Goal: Transaction & Acquisition: Book appointment/travel/reservation

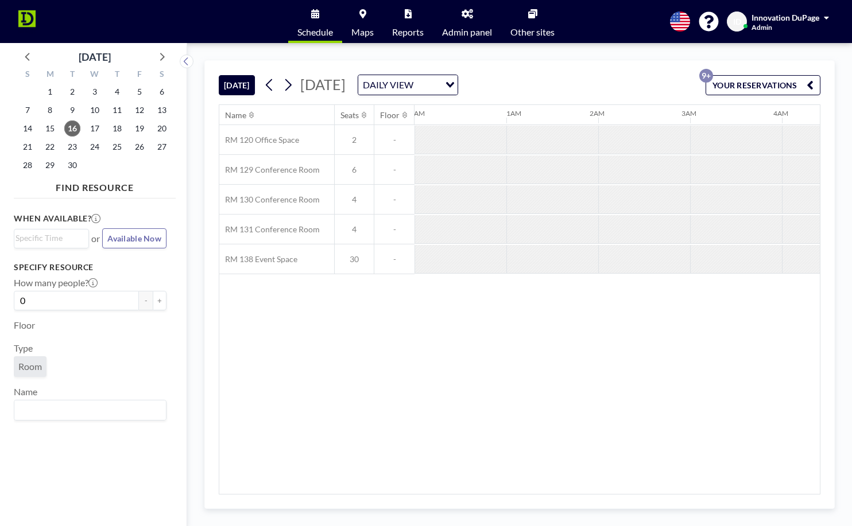
scroll to position [0, 1010]
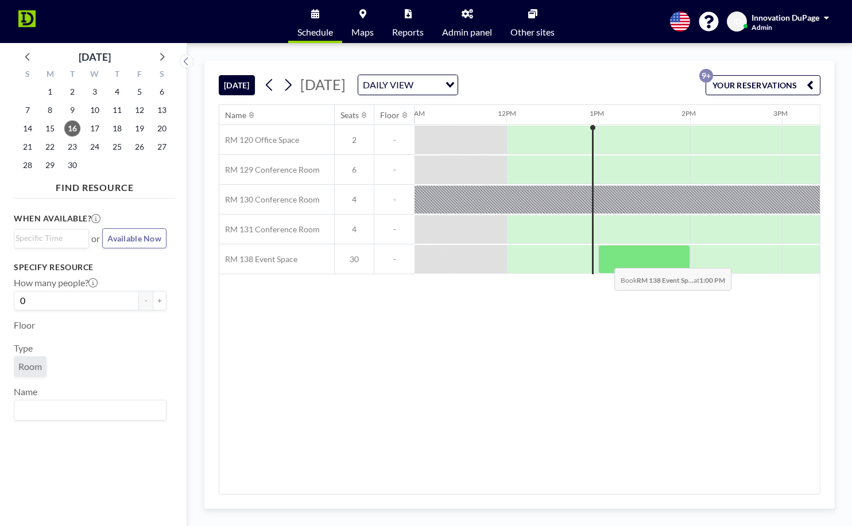
click at [605, 259] on div at bounding box center [644, 259] width 92 height 29
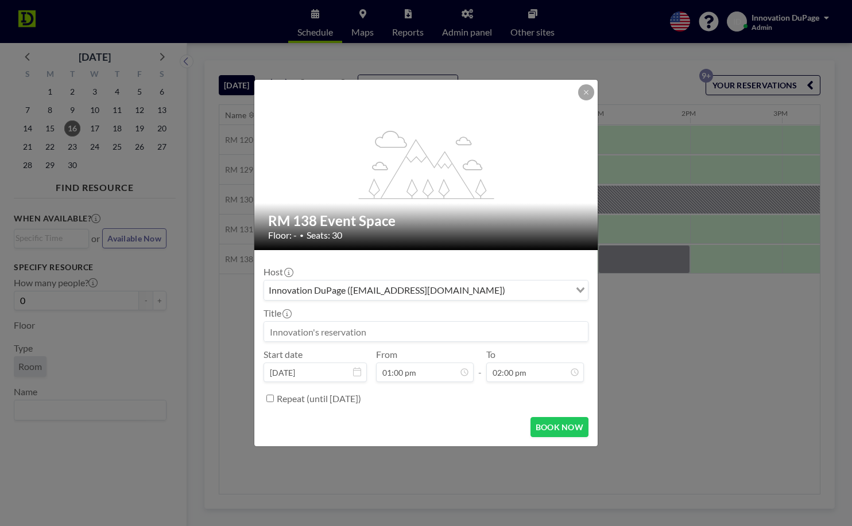
click at [449, 331] on input at bounding box center [426, 332] width 324 height 20
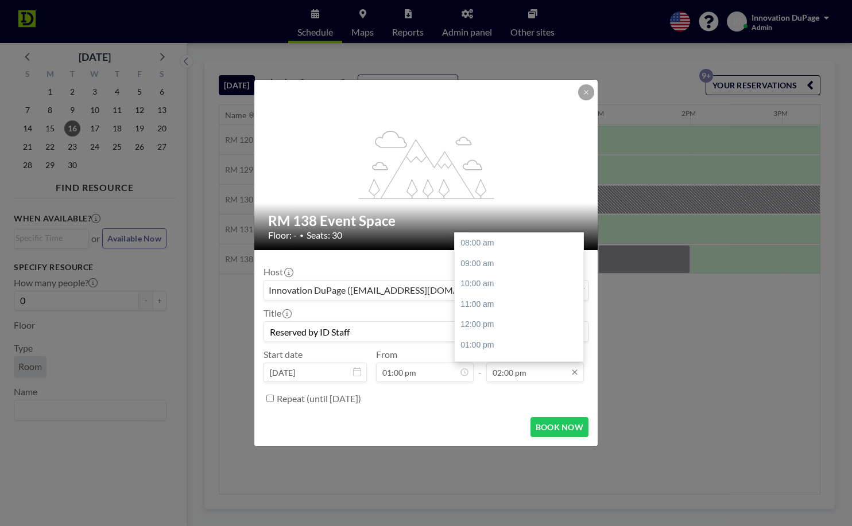
scroll to position [121, 0]
type input "Reserved by ID Staff"
click at [530, 374] on input "02:00 pm" at bounding box center [535, 373] width 98 height 20
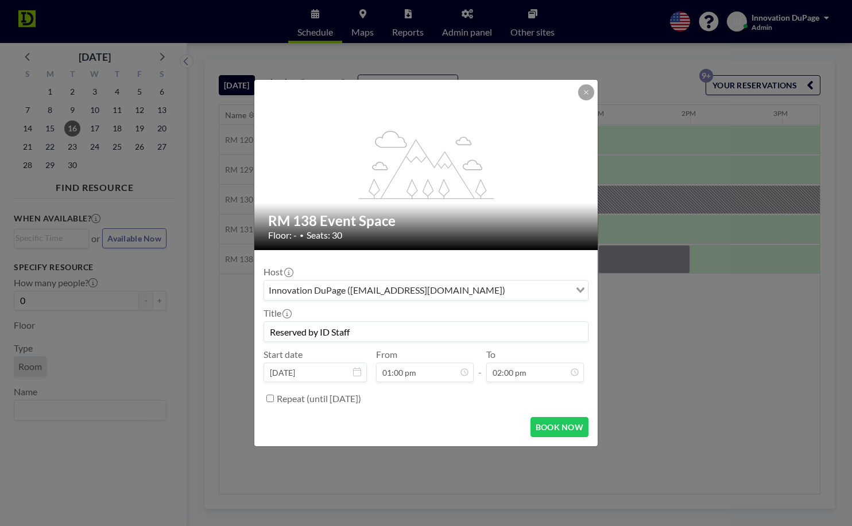
click at [558, 208] on div "RM 138 Event Space Floor: - • Seats: 30" at bounding box center [426, 226] width 344 height 47
click at [550, 428] on button "BOOK NOW" at bounding box center [559, 427] width 58 height 20
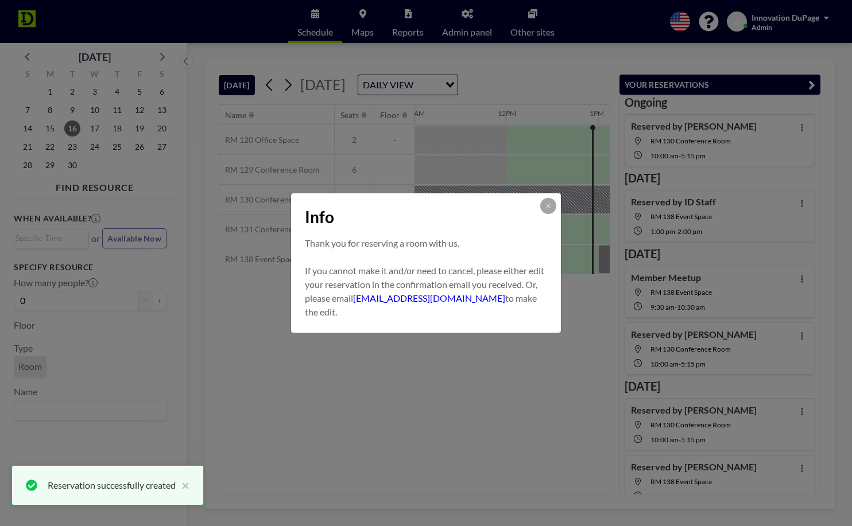
scroll to position [0, 0]
click at [548, 211] on button at bounding box center [548, 206] width 16 height 16
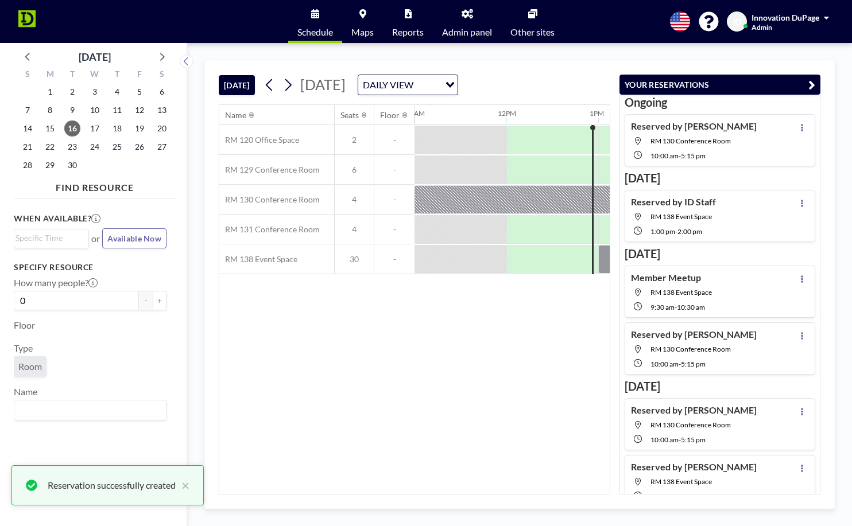
click at [812, 84] on icon "button" at bounding box center [811, 85] width 7 height 14
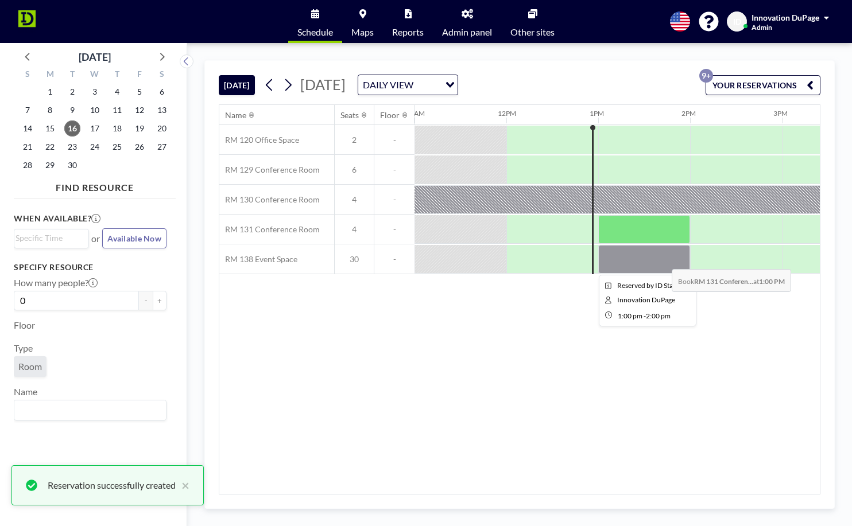
click at [662, 261] on div at bounding box center [644, 259] width 92 height 29
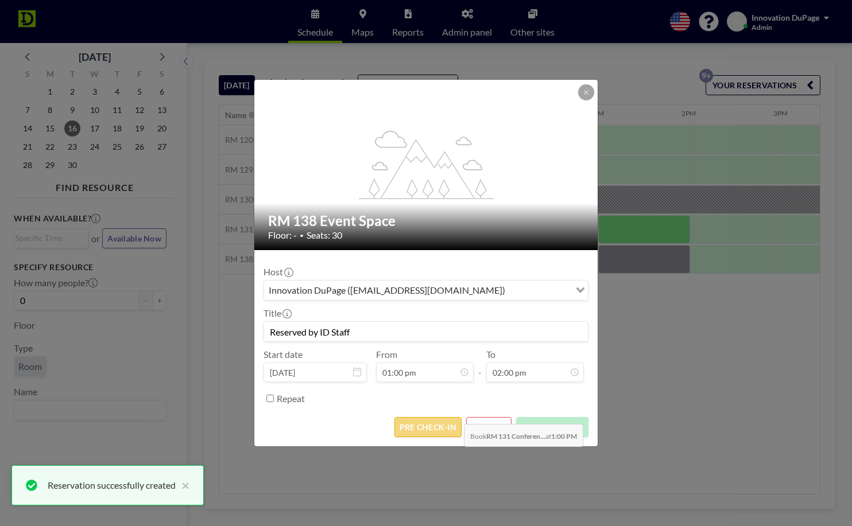
scroll to position [121, 0]
click at [439, 429] on button "PRE CHECK-IN" at bounding box center [427, 427] width 67 height 20
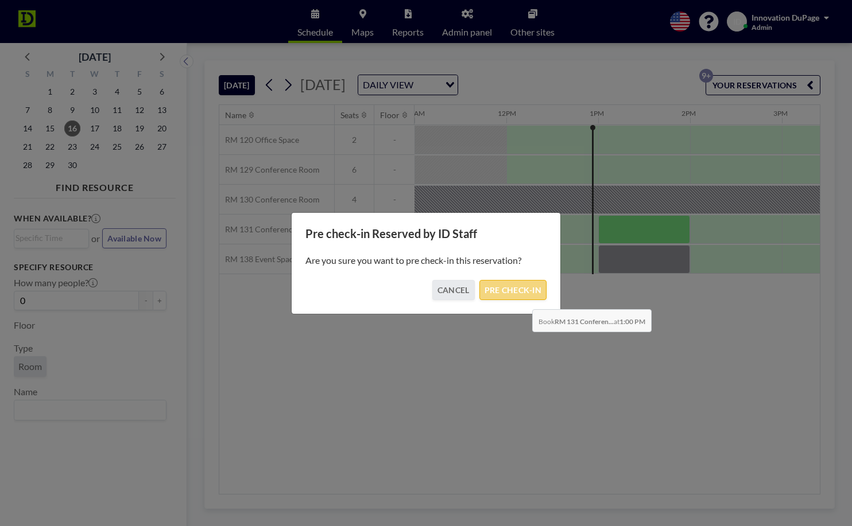
click at [523, 297] on button "PRE CHECK-IN" at bounding box center [512, 290] width 67 height 20
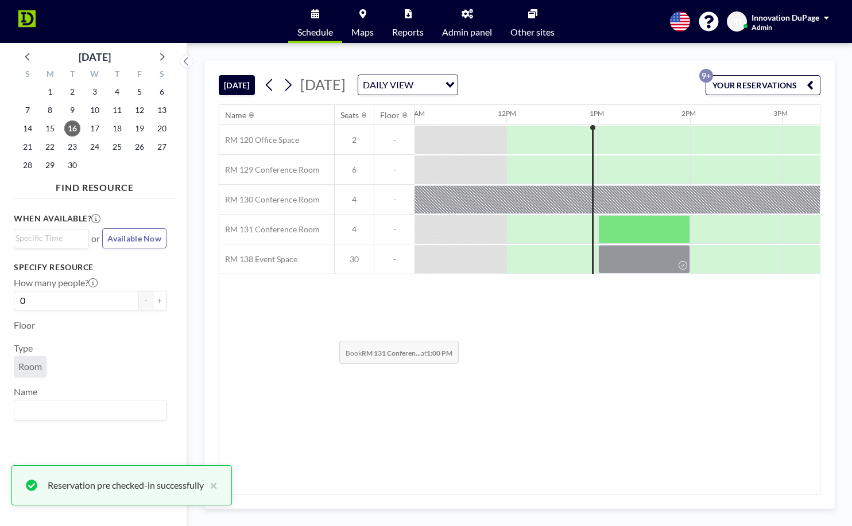
click at [333, 340] on div "Name Seats Floor 12AM 1AM 2AM 3AM 4AM 5AM 6AM 7AM 8AM 9AM 10AM 11AM 12PM 1PM 2P…" at bounding box center [519, 299] width 600 height 389
